Goal: Information Seeking & Learning: Find specific page/section

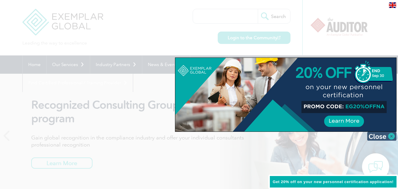
click at [375, 139] on img at bounding box center [381, 136] width 29 height 9
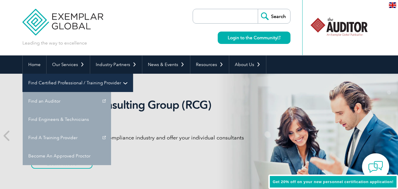
click at [133, 74] on link "Find Certified Professional / Training Provider" at bounding box center [78, 83] width 110 height 18
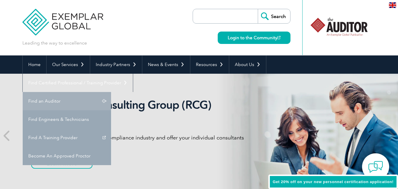
click at [111, 92] on link "Find an Auditor" at bounding box center [67, 101] width 88 height 18
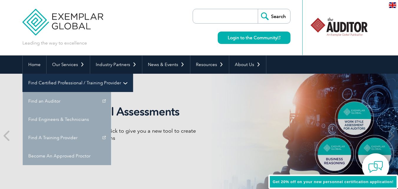
click at [133, 74] on link "Find Certified Professional / Training Provider" at bounding box center [78, 83] width 110 height 18
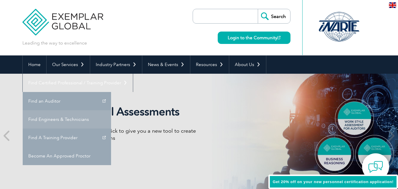
click at [111, 110] on link "Find Engineers & Technicians" at bounding box center [67, 119] width 88 height 18
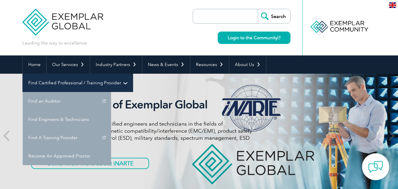
click at [133, 74] on link "Find Certified Professional / Training Provider" at bounding box center [78, 83] width 110 height 18
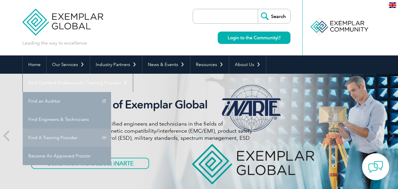
click at [111, 128] on link "Find A Training Provider" at bounding box center [67, 137] width 88 height 18
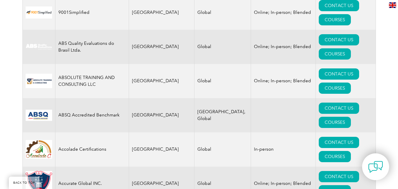
scroll to position [127, 0]
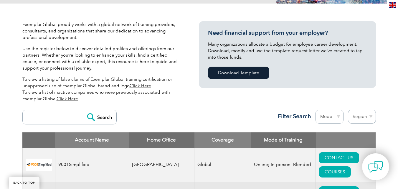
click at [71, 113] on input "search" at bounding box center [55, 117] width 58 height 14
type input "JMD"
click at [95, 119] on input "Search" at bounding box center [100, 117] width 32 height 14
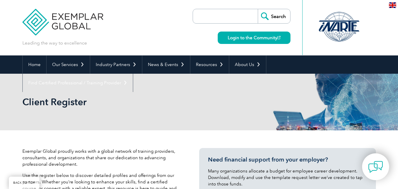
scroll to position [165, 0]
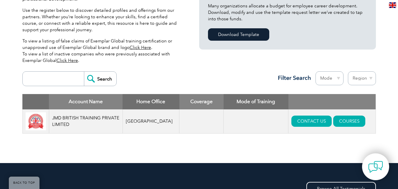
click at [233, 117] on td at bounding box center [256, 121] width 65 height 24
